Goal: Task Accomplishment & Management: Manage account settings

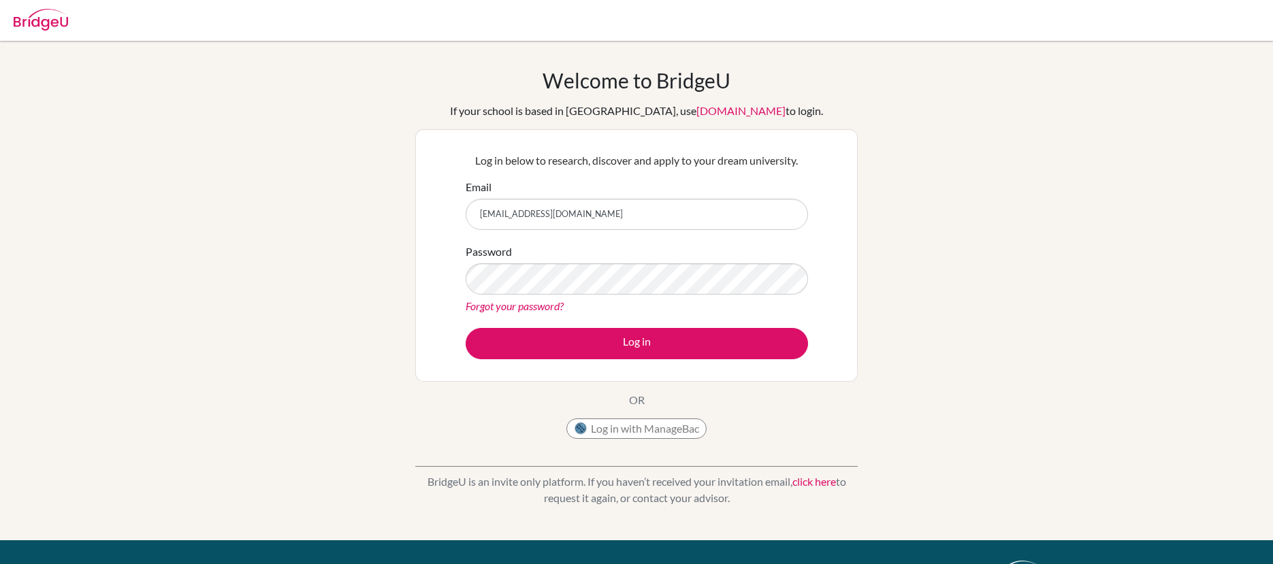
click at [528, 223] on input "[EMAIL_ADDRESS][DOMAIN_NAME]" at bounding box center [637, 214] width 342 height 31
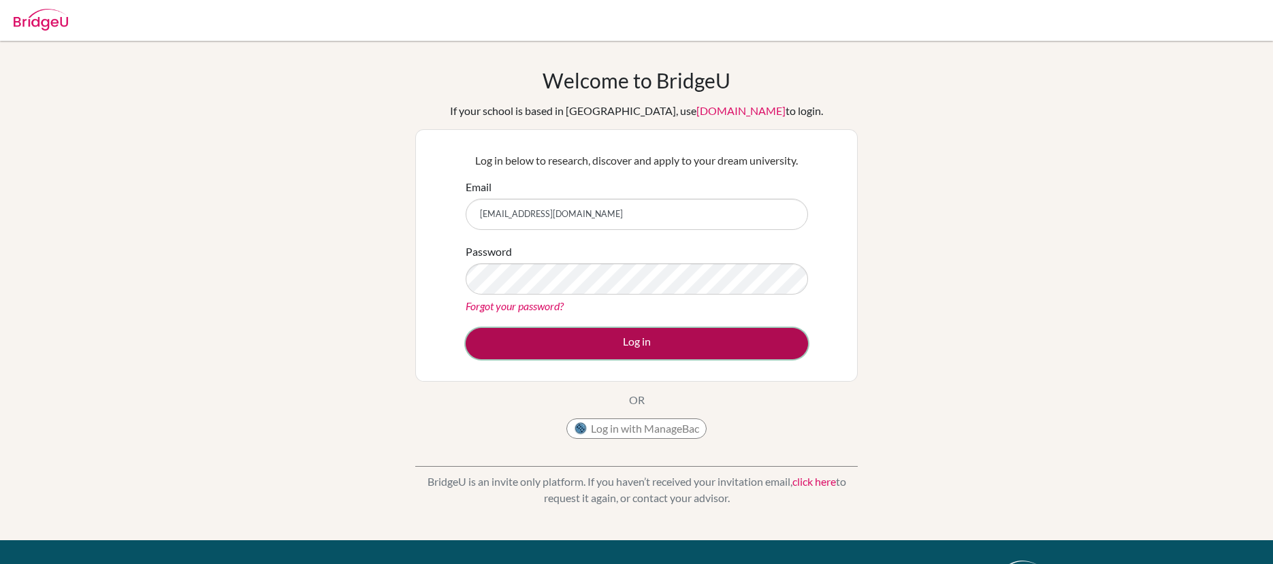
click at [613, 336] on button "Log in" at bounding box center [637, 343] width 342 height 31
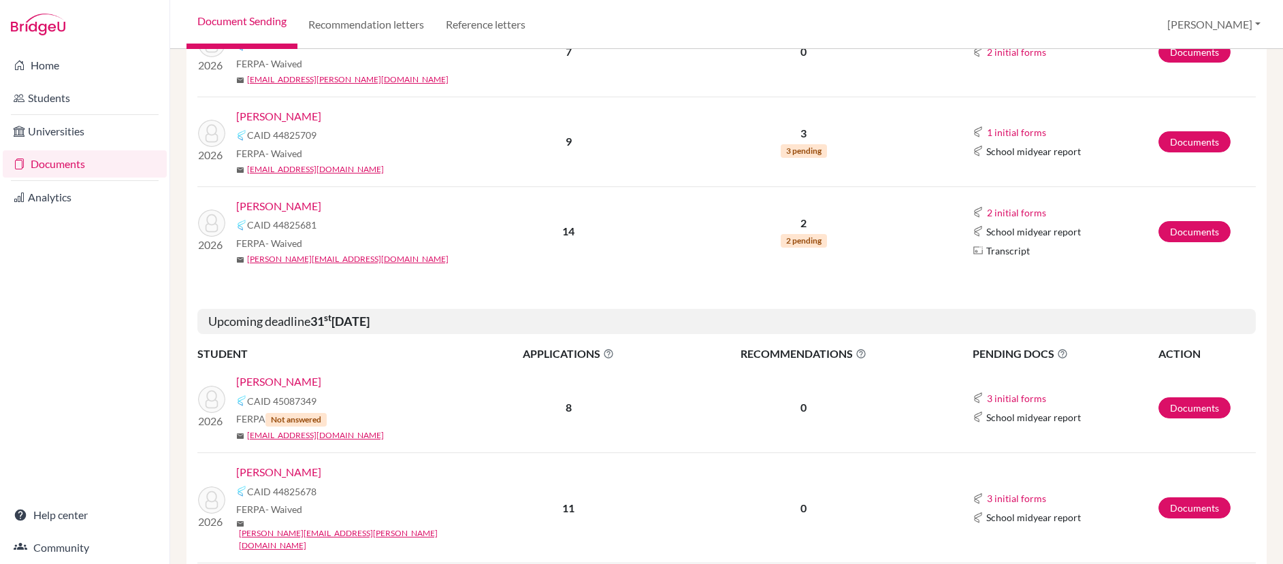
scroll to position [172, 0]
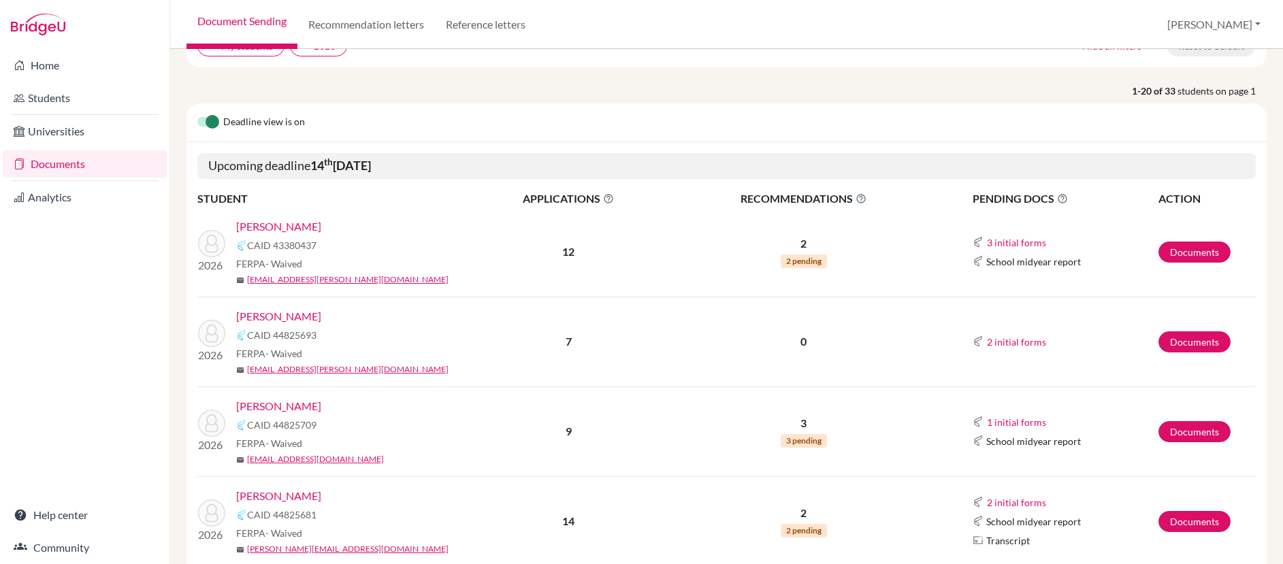
click at [277, 317] on link "Collier, Ava" at bounding box center [278, 316] width 85 height 16
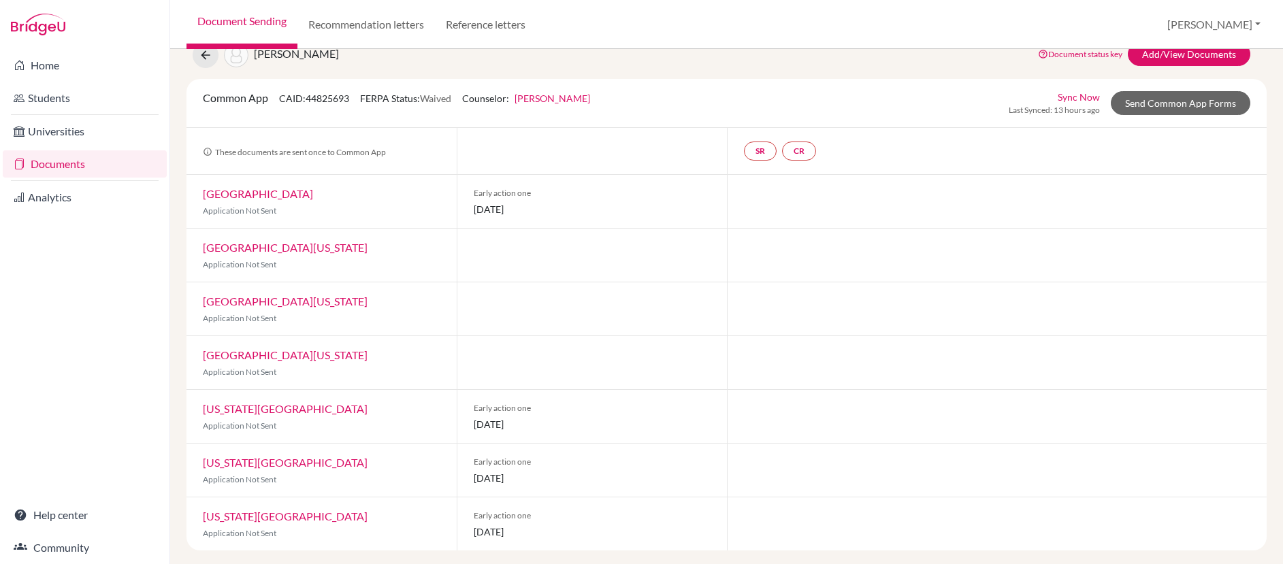
scroll to position [57, 0]
